Goal: Information Seeking & Learning: Understand process/instructions

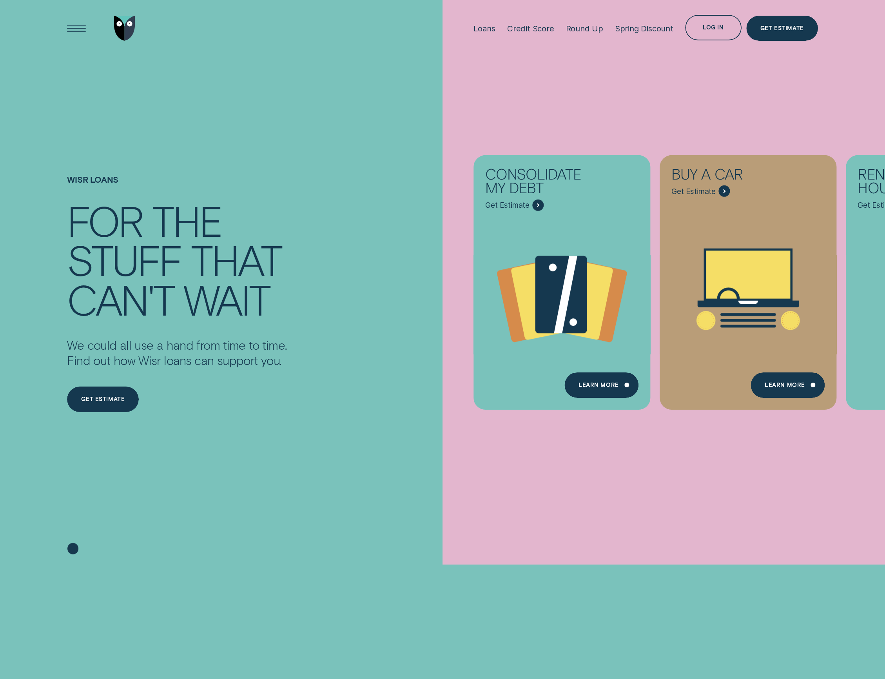
click at [276, 356] on p "We could all use a hand from time to time. Find out how Wisr loans can support …" at bounding box center [177, 352] width 220 height 31
click at [349, 398] on div "Wisr loans For the stuff that can't wait We could all use a hand from time to t…" at bounding box center [225, 310] width 326 height 508
click at [550, 117] on div "Consolidate my debt Get Estimate Loans - Debt Consolidation Learn more Learn mo…" at bounding box center [885, 282] width 885 height 565
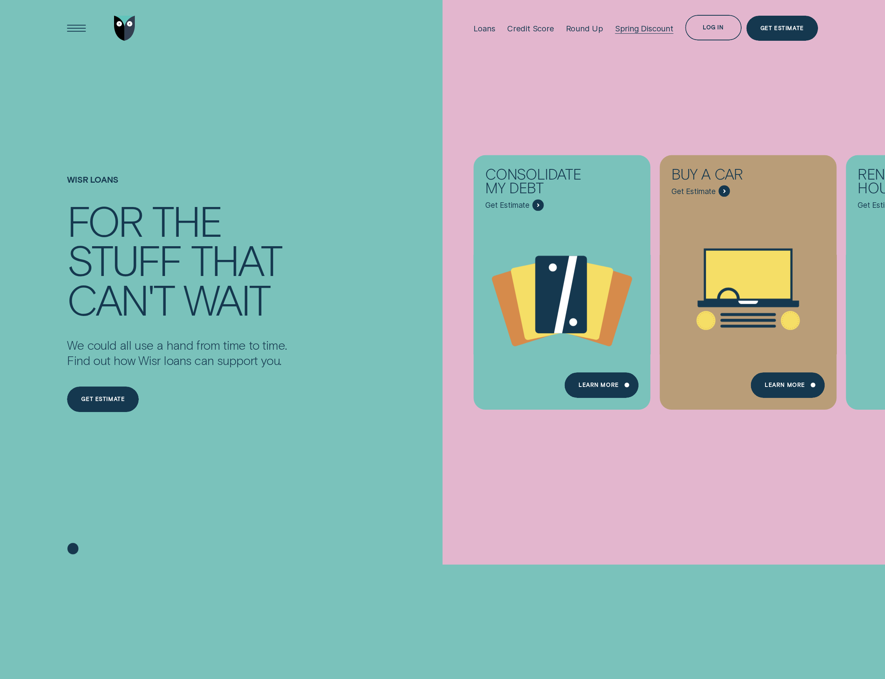
click at [630, 30] on div "Spring Discount" at bounding box center [644, 29] width 58 height 10
click at [489, 26] on div "Loans" at bounding box center [485, 29] width 22 height 10
click at [483, 19] on div "Loans" at bounding box center [485, 28] width 22 height 56
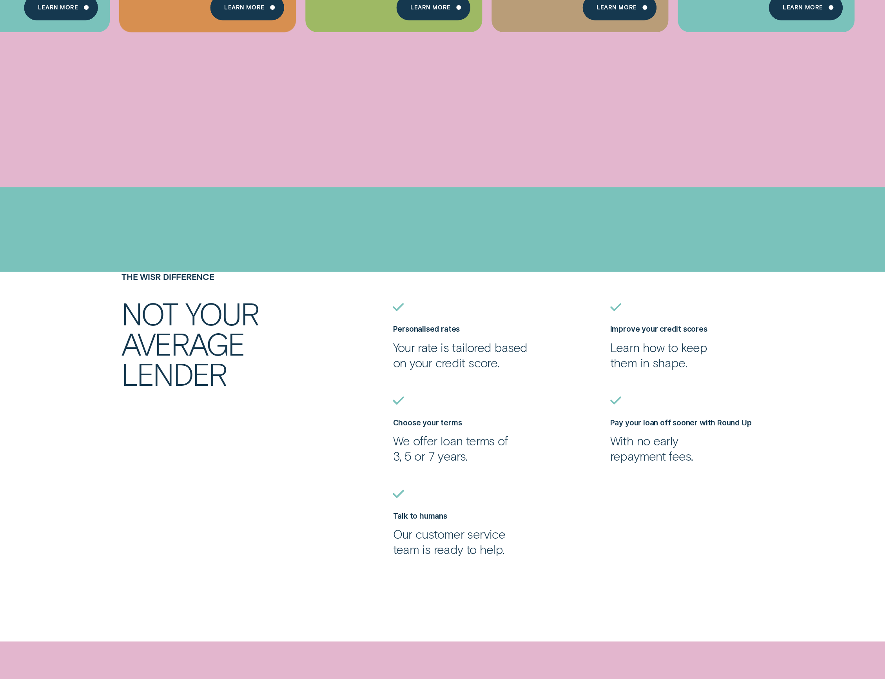
scroll to position [1089, 0]
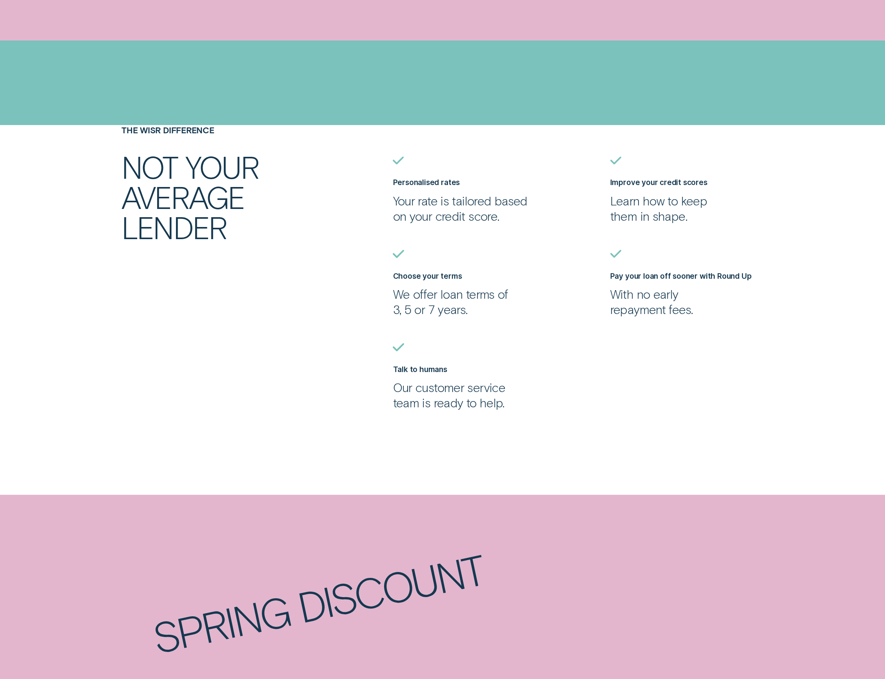
click at [494, 223] on p "Your rate is tailored based on your credit score." at bounding box center [470, 208] width 154 height 31
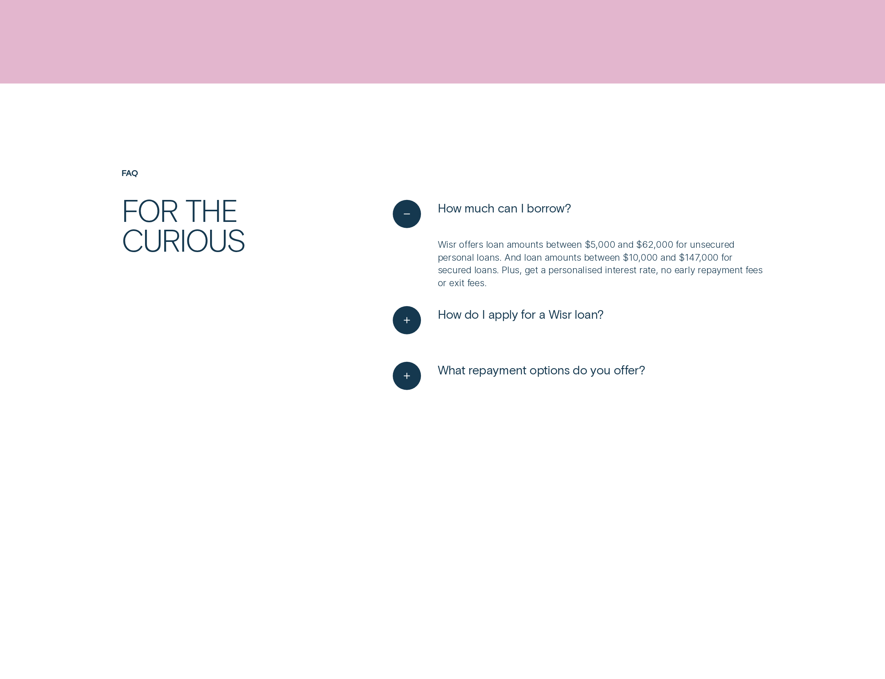
scroll to position [2919, 0]
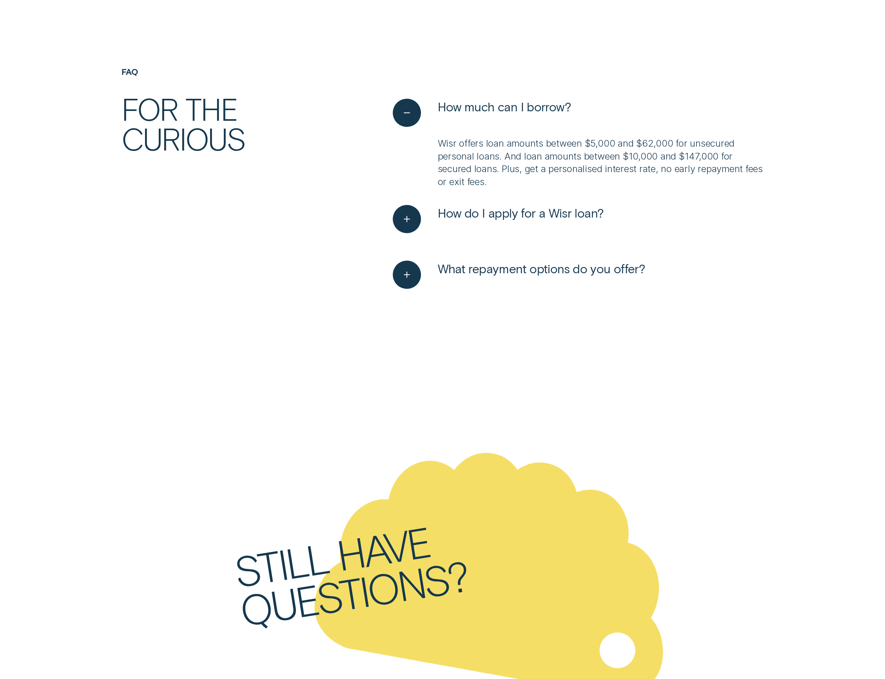
click at [637, 169] on p "Wisr offers loan amounts between $5,000 and $62,000 for unsecured personal loan…" at bounding box center [601, 162] width 326 height 51
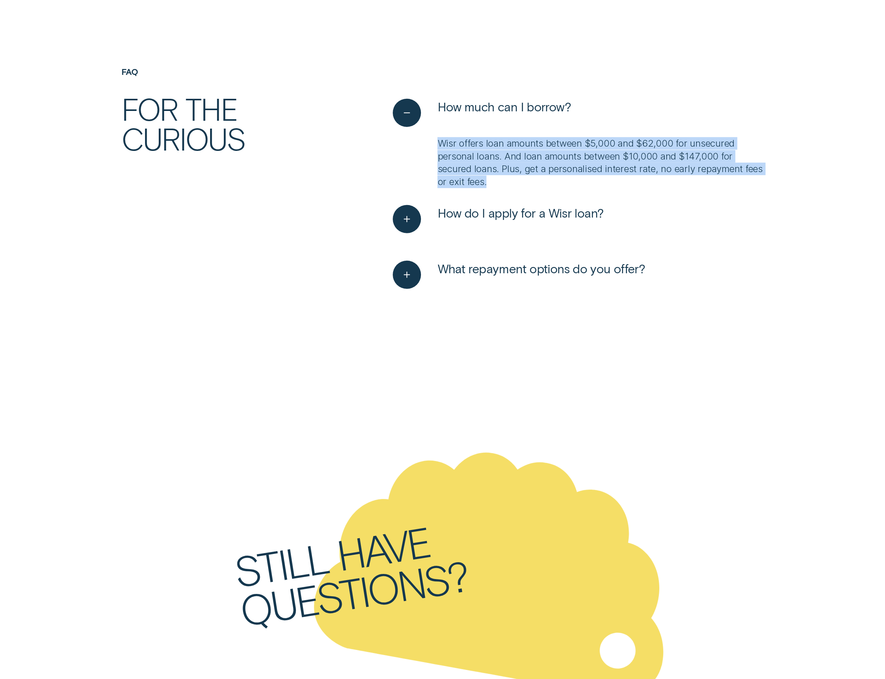
click at [637, 169] on p "Wisr offers loan amounts between $5,000 and $62,000 for unsecured personal loan…" at bounding box center [601, 162] width 326 height 51
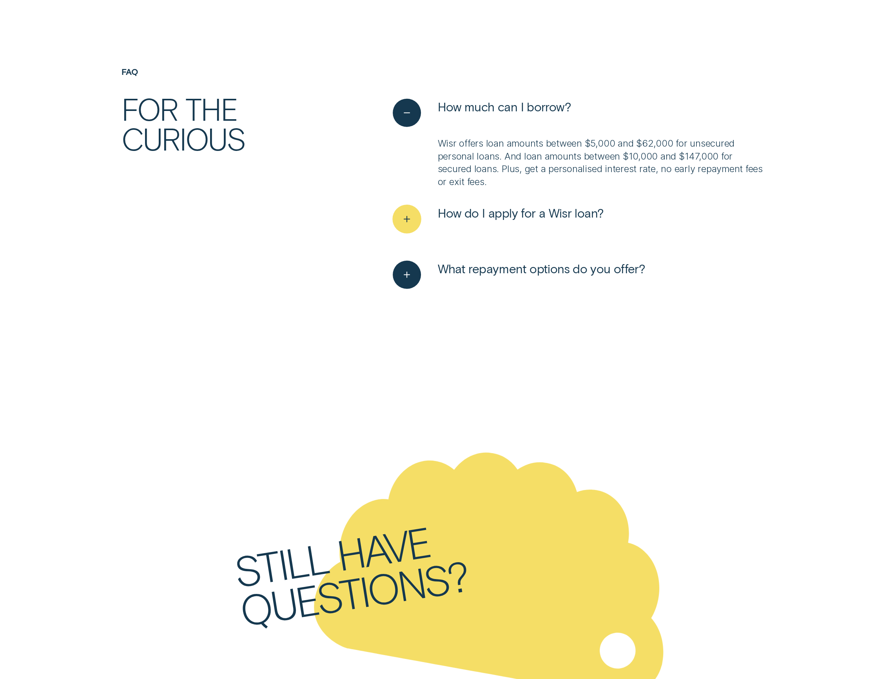
click at [692, 209] on div "How do I apply for a Wisr loan?" at bounding box center [578, 219] width 371 height 28
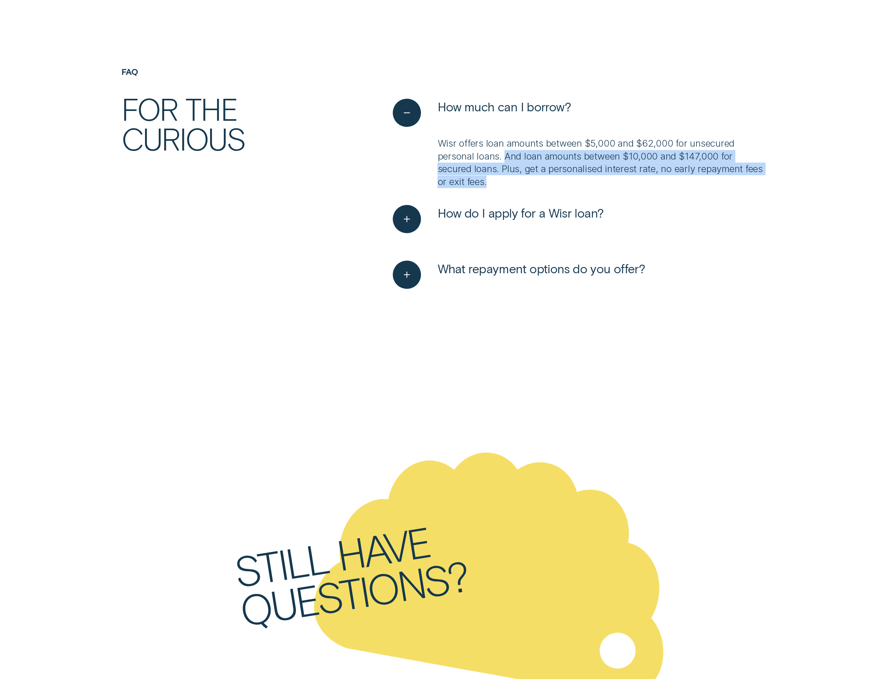
drag, startPoint x: 505, startPoint y: 155, endPoint x: 521, endPoint y: 180, distance: 29.9
click at [521, 180] on p "Wisr offers loan amounts between $5,000 and $62,000 for unsecured personal loan…" at bounding box center [601, 162] width 326 height 51
click at [527, 181] on p "Wisr offers loan amounts between $5,000 and $62,000 for unsecured personal loan…" at bounding box center [601, 162] width 326 height 51
drag, startPoint x: 515, startPoint y: 172, endPoint x: 506, endPoint y: 168, distance: 10.2
click at [499, 157] on p "Wisr offers loan amounts between $5,000 and $62,000 for unsecured personal loan…" at bounding box center [601, 162] width 326 height 51
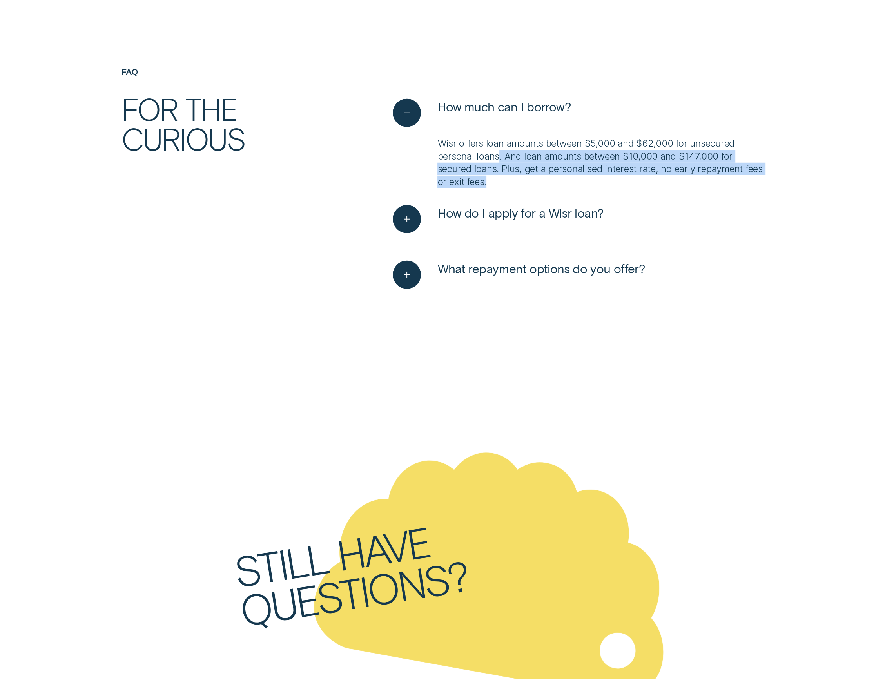
click at [530, 183] on p "Wisr offers loan amounts between $5,000 and $62,000 for unsecured personal loan…" at bounding box center [601, 162] width 326 height 51
drag, startPoint x: 518, startPoint y: 184, endPoint x: 503, endPoint y: 158, distance: 29.7
click at [503, 158] on p "Wisr offers loan amounts between $5,000 and $62,000 for unsecured personal loan…" at bounding box center [601, 162] width 326 height 51
click at [518, 186] on p "Wisr offers loan amounts between $5,000 and $62,000 for unsecured personal loan…" at bounding box center [601, 162] width 326 height 51
drag, startPoint x: 520, startPoint y: 183, endPoint x: 505, endPoint y: 169, distance: 21.3
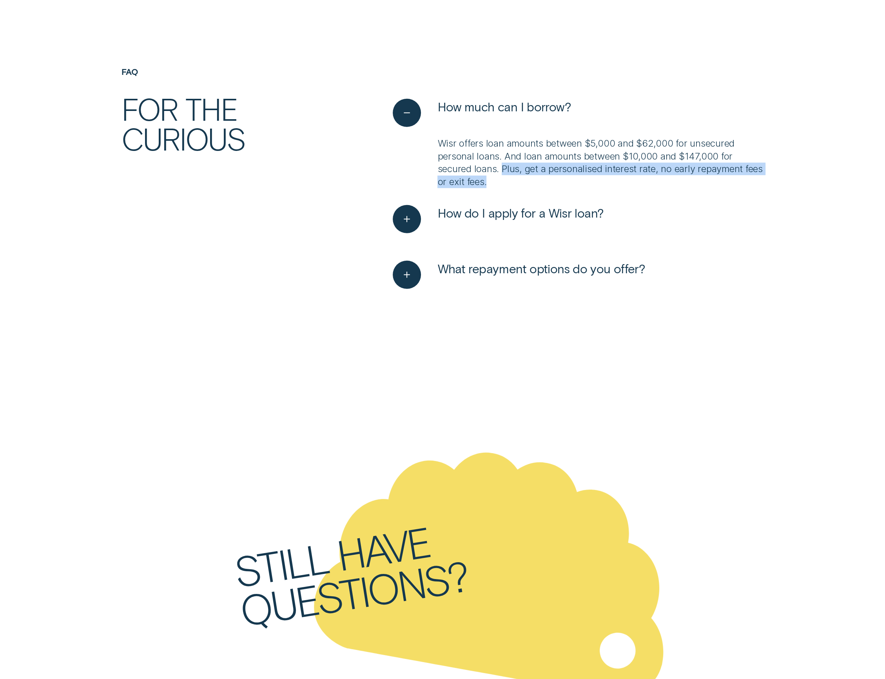
click at [505, 169] on p "Wisr offers loan amounts between $5,000 and $62,000 for unsecured personal loan…" at bounding box center [601, 162] width 326 height 51
click at [525, 187] on p "Wisr offers loan amounts between $5,000 and $62,000 for unsecured personal loan…" at bounding box center [601, 162] width 326 height 51
click at [587, 184] on p "Wisr offers loan amounts between $5,000 and $62,000 for unsecured personal loan…" at bounding box center [601, 162] width 326 height 51
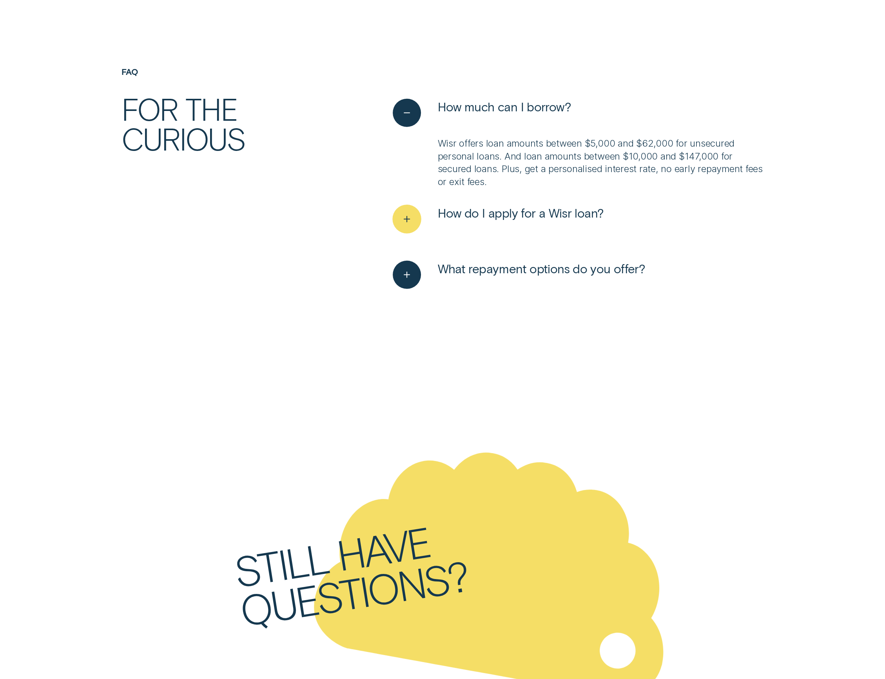
click at [561, 215] on span "How do I apply for a Wisr loan?" at bounding box center [521, 212] width 166 height 15
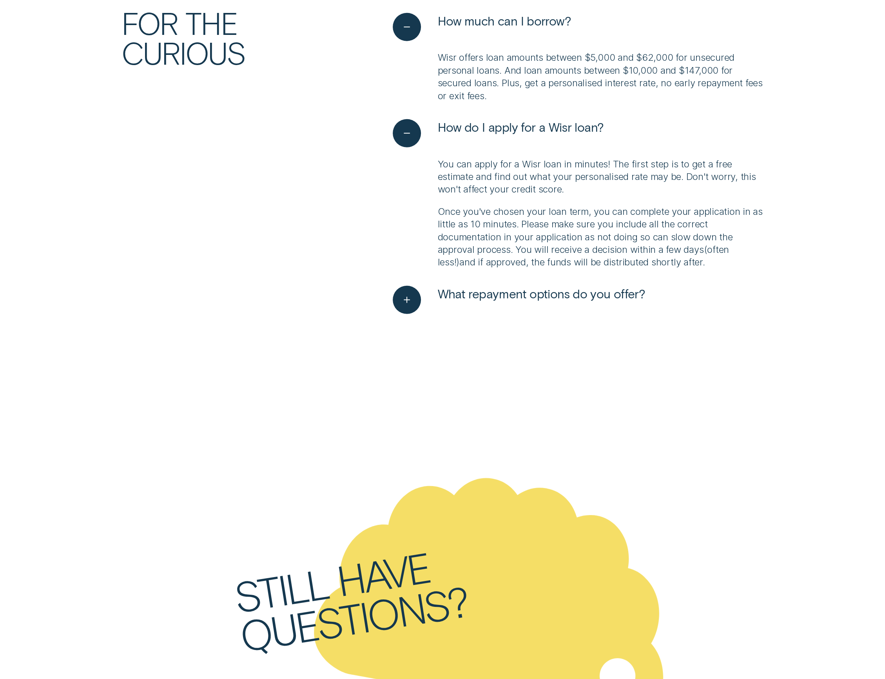
scroll to position [3006, 0]
click at [580, 189] on p "You can apply for a Wisr loan in minutes! The first step is to get a free estim…" at bounding box center [601, 176] width 326 height 38
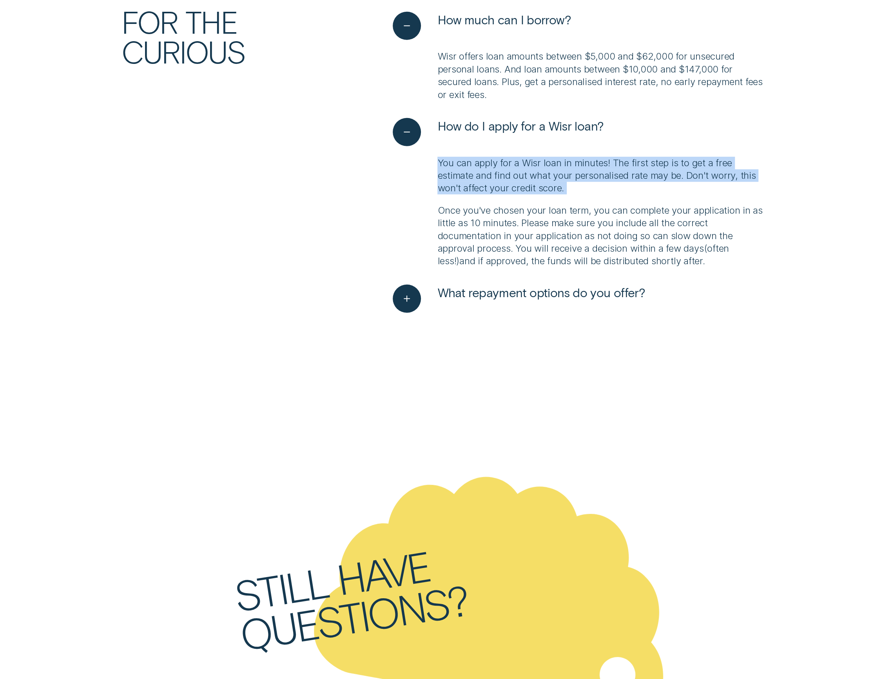
click at [580, 189] on p "You can apply for a Wisr loan in minutes! The first step is to get a free estim…" at bounding box center [601, 176] width 326 height 38
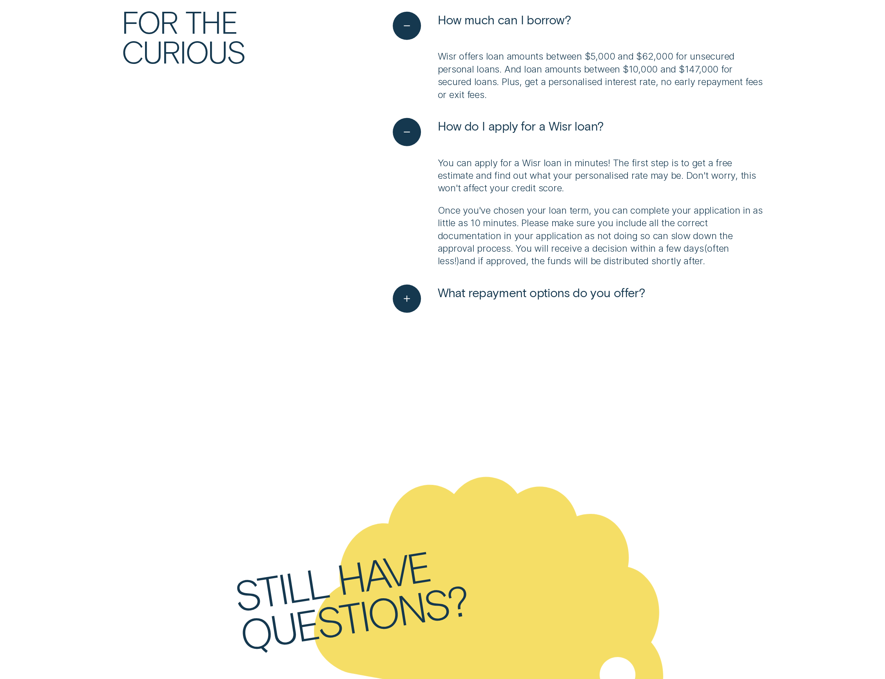
click at [592, 216] on p "Once you've chosen your loan term, you can complete your application in as litt…" at bounding box center [601, 236] width 326 height 64
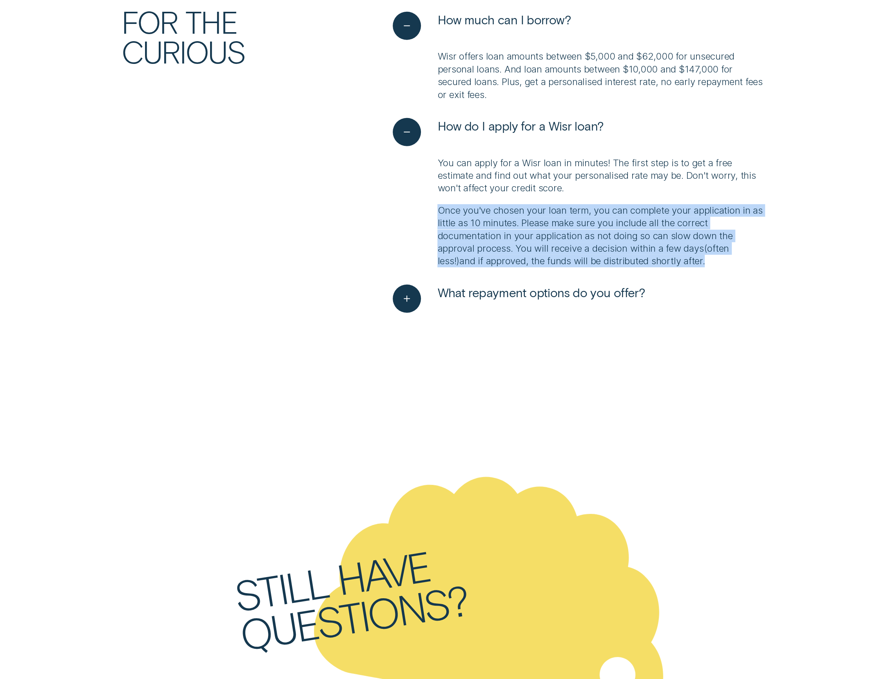
click at [592, 216] on p "Once you've chosen your loan term, you can complete your application in as litt…" at bounding box center [601, 236] width 326 height 64
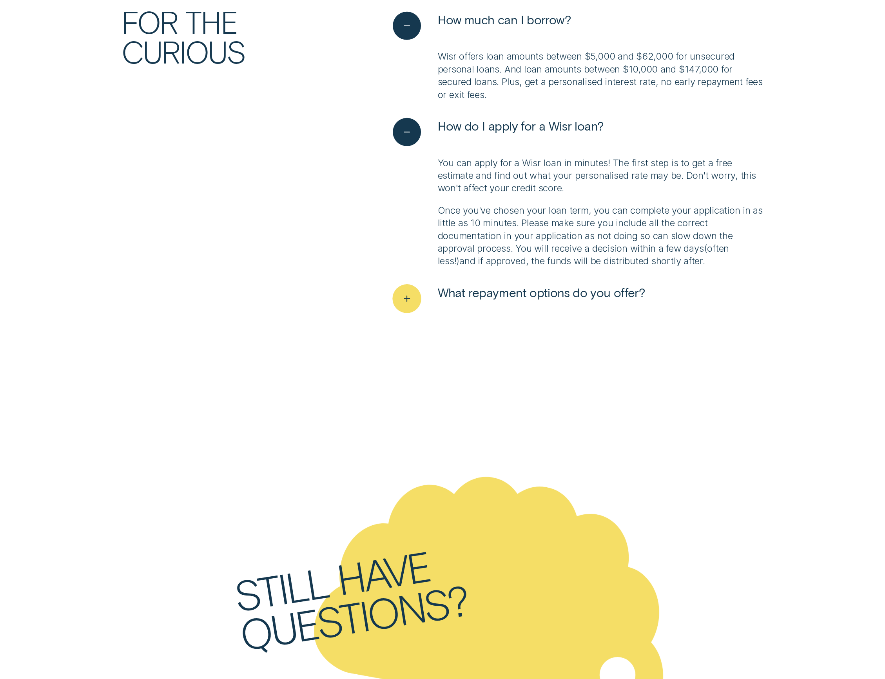
click at [653, 311] on div "What repayment options do you offer?" at bounding box center [578, 299] width 371 height 28
click at [610, 297] on span "What repayment options do you offer?" at bounding box center [542, 292] width 208 height 15
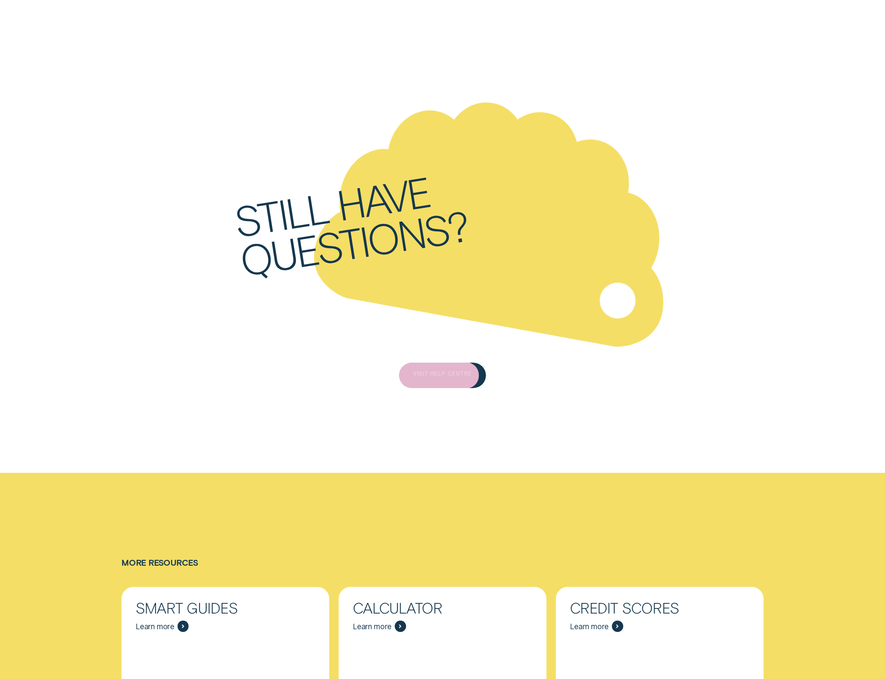
scroll to position [3529, 0]
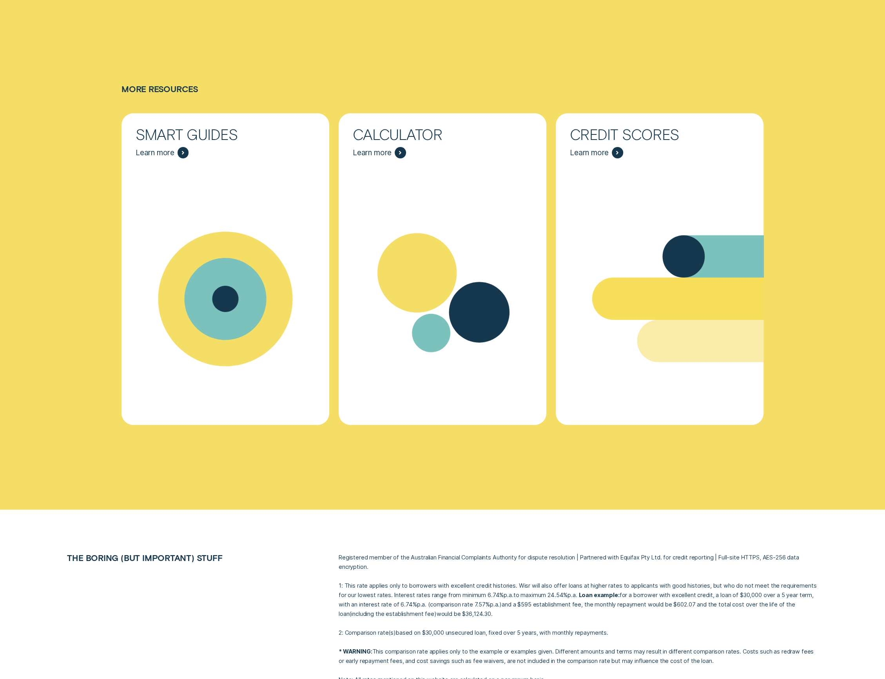
scroll to position [3529, 0]
